Goal: Find specific page/section: Find specific page/section

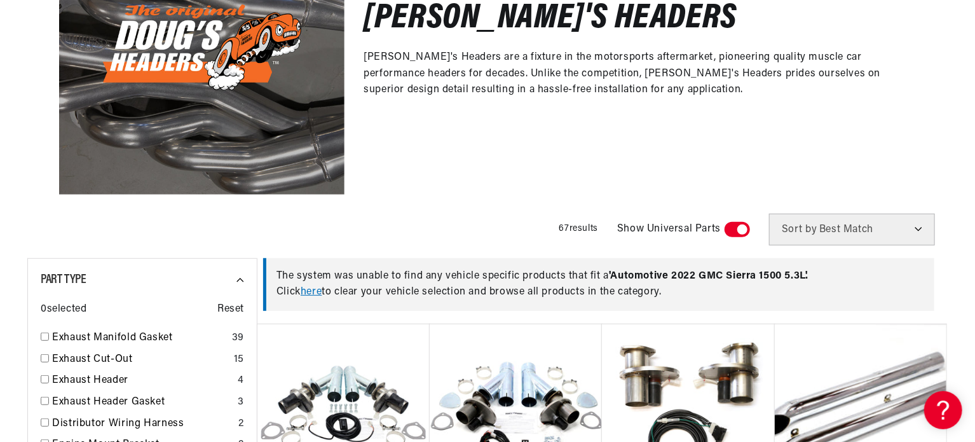
scroll to position [318, 0]
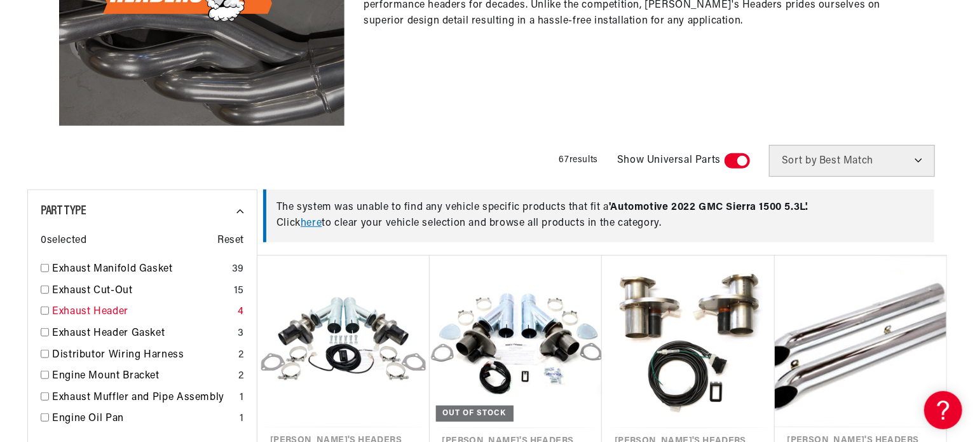
click at [43, 310] on input "checkbox" at bounding box center [45, 310] width 8 height 8
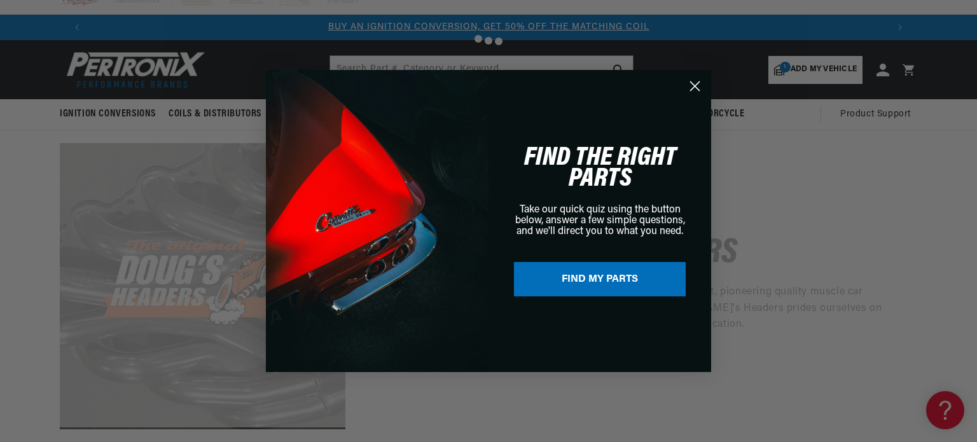
checkbox input "false"
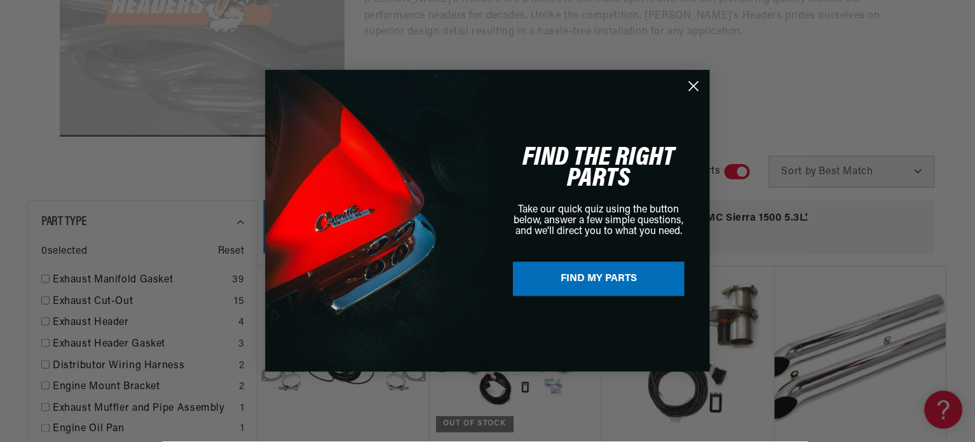
scroll to position [318, 0]
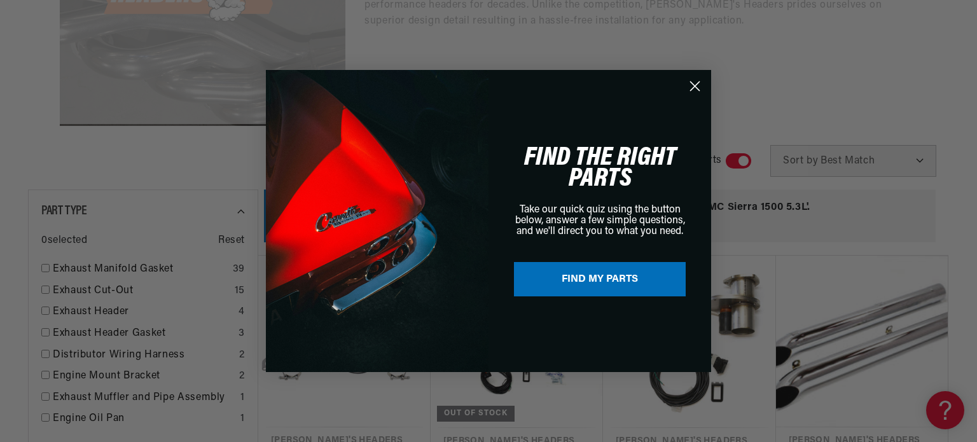
click at [698, 81] on circle "Close dialog" at bounding box center [694, 86] width 21 height 21
